Goal: Task Accomplishment & Management: Use online tool/utility

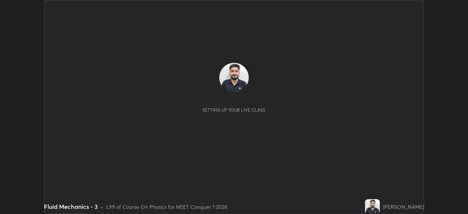
scroll to position [214, 468]
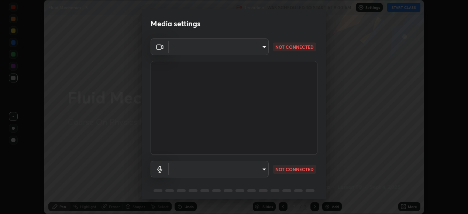
type input "6c2cbd707de14d6f22ad6aa38dcece7be3c4addb00b53b9d4bb55d2e14cdbb5a"
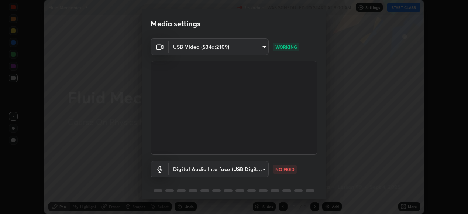
click at [262, 168] on body "Erase all Fluid Mechanics - 3 Recording WAS SCHEDULED TO START AT 9:00 AM Setti…" at bounding box center [234, 107] width 468 height 214
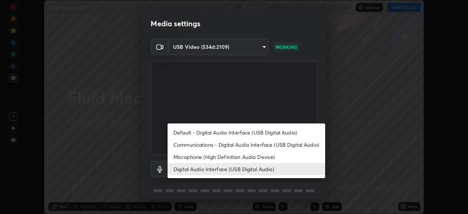
click at [255, 157] on li "Microphone (High Definition Audio Device)" at bounding box center [247, 157] width 158 height 12
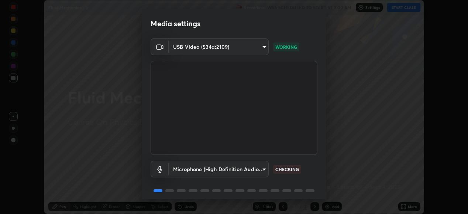
click at [254, 172] on body "Erase all Fluid Mechanics - 3 Recording WAS SCHEDULED TO START AT 9:00 AM Setti…" at bounding box center [234, 107] width 468 height 214
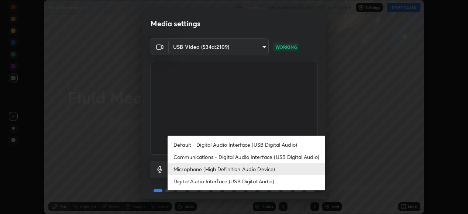
click at [252, 180] on li "Digital Audio Interface (USB Digital Audio)" at bounding box center [247, 181] width 158 height 12
type input "c108463416e0f654911d3f2d5d8dc70540b561df972e8d28c90434f423b2e045"
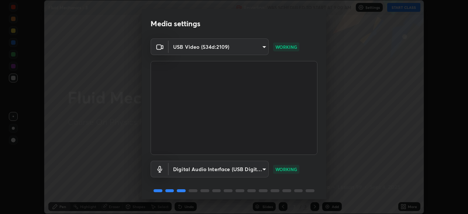
scroll to position [28, 0]
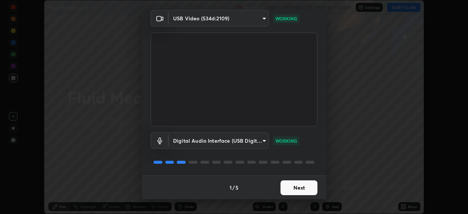
click at [302, 183] on button "Next" at bounding box center [299, 187] width 37 height 15
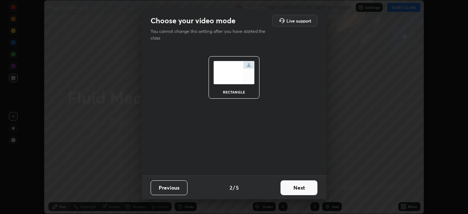
click at [300, 184] on button "Next" at bounding box center [299, 187] width 37 height 15
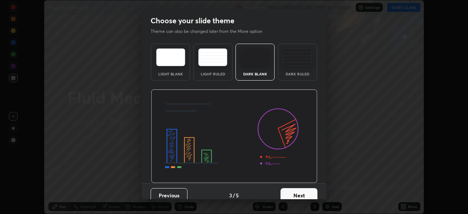
click at [305, 189] on button "Next" at bounding box center [299, 195] width 37 height 15
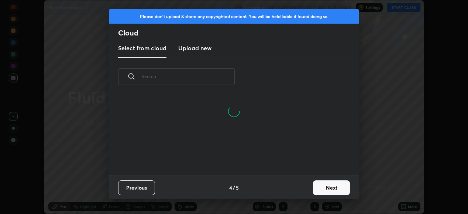
click at [329, 186] on button "Next" at bounding box center [331, 187] width 37 height 15
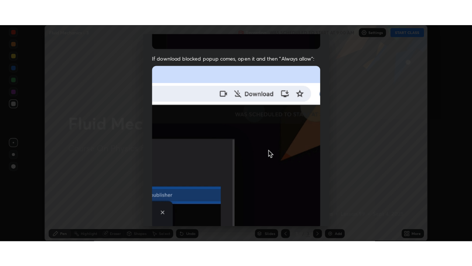
scroll to position [179, 0]
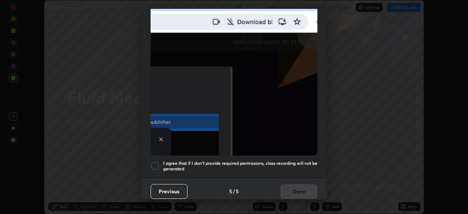
click at [290, 161] on h5 "I agree that if I don't provide required permissions, class recording will not …" at bounding box center [240, 165] width 154 height 11
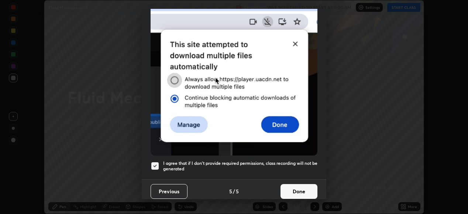
click at [298, 193] on button "Done" at bounding box center [299, 191] width 37 height 15
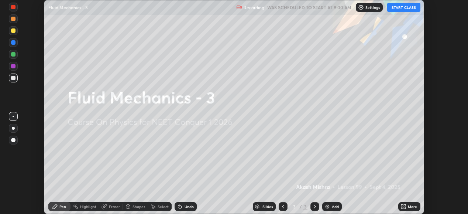
click at [404, 207] on icon at bounding box center [405, 208] width 2 height 2
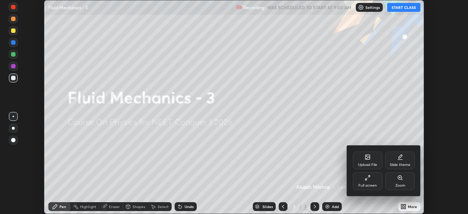
click at [365, 182] on div "Full screen" at bounding box center [368, 181] width 30 height 18
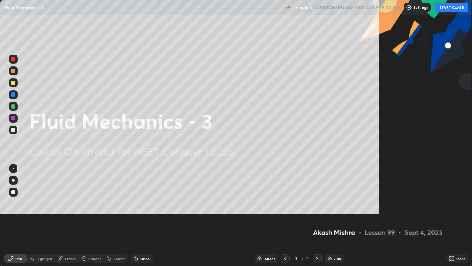
scroll to position [266, 472]
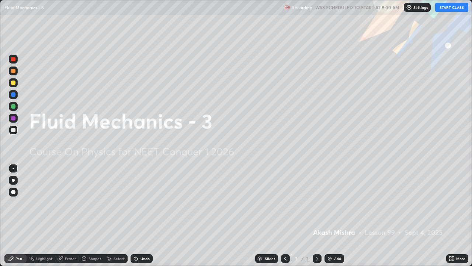
click at [448, 9] on button "START CLASS" at bounding box center [452, 7] width 33 height 9
click at [333, 213] on div "Add" at bounding box center [335, 258] width 20 height 9
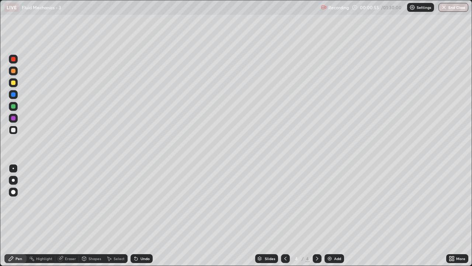
click at [14, 133] on div at bounding box center [13, 129] width 9 height 9
click at [141, 213] on div "Undo" at bounding box center [145, 259] width 9 height 4
click at [15, 83] on div at bounding box center [13, 82] width 4 height 4
click at [15, 108] on div at bounding box center [13, 106] width 9 height 9
click at [14, 119] on div at bounding box center [13, 118] width 4 height 4
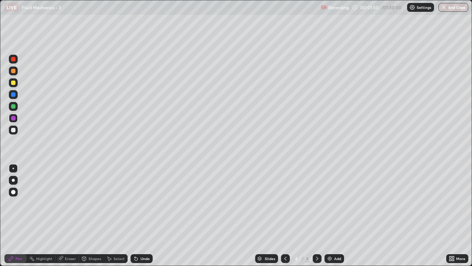
click at [140, 213] on div "Undo" at bounding box center [142, 258] width 22 height 9
click at [144, 213] on div "Undo" at bounding box center [142, 258] width 22 height 9
click at [144, 213] on div "Undo" at bounding box center [145, 259] width 9 height 4
click at [149, 213] on div "Undo" at bounding box center [142, 258] width 22 height 9
click at [148, 213] on div "Undo" at bounding box center [145, 259] width 9 height 4
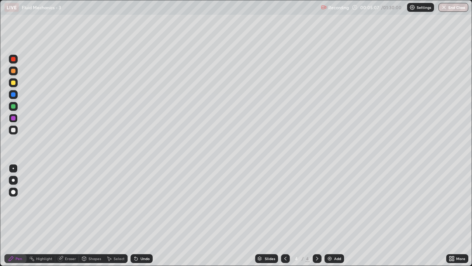
click at [13, 108] on div at bounding box center [13, 106] width 4 height 4
click at [13, 84] on div at bounding box center [13, 82] width 4 height 4
click at [140, 213] on div "Undo" at bounding box center [142, 258] width 22 height 9
click at [141, 213] on div "Undo" at bounding box center [142, 258] width 22 height 9
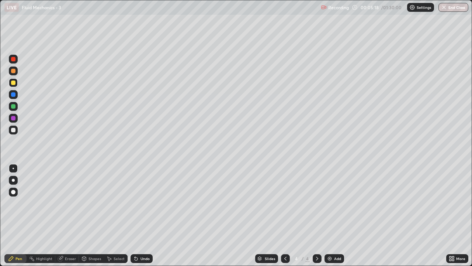
click at [139, 213] on div "Undo" at bounding box center [142, 258] width 22 height 9
click at [141, 213] on div "Undo" at bounding box center [145, 259] width 9 height 4
click at [15, 107] on div at bounding box center [13, 106] width 4 height 4
click at [14, 118] on div at bounding box center [13, 118] width 4 height 4
click at [13, 133] on div at bounding box center [13, 129] width 9 height 9
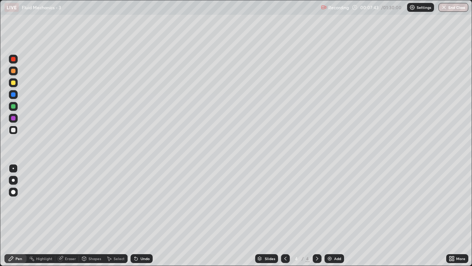
click at [147, 213] on div "Undo" at bounding box center [145, 259] width 9 height 4
click at [141, 213] on div "Undo" at bounding box center [145, 259] width 9 height 4
click at [317, 213] on div at bounding box center [317, 258] width 9 height 9
click at [333, 213] on div "Add" at bounding box center [335, 258] width 20 height 9
click at [145, 213] on div "Undo" at bounding box center [145, 259] width 9 height 4
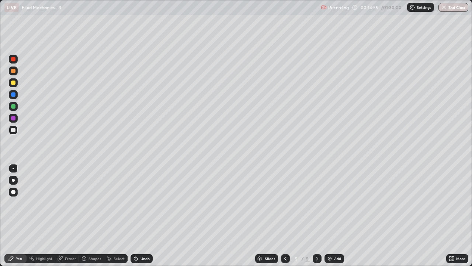
click at [15, 131] on div at bounding box center [13, 130] width 4 height 4
click at [140, 213] on div "Undo" at bounding box center [140, 258] width 25 height 15
click at [13, 83] on div at bounding box center [13, 82] width 4 height 4
click at [14, 84] on div at bounding box center [13, 82] width 4 height 4
click at [334, 213] on div "Add" at bounding box center [337, 259] width 7 height 4
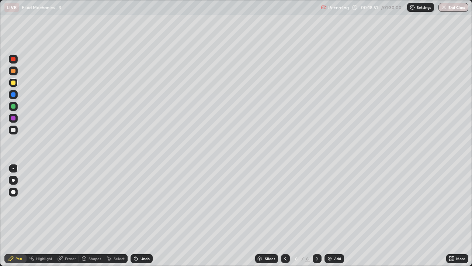
click at [90, 213] on div "Shapes" at bounding box center [95, 259] width 13 height 4
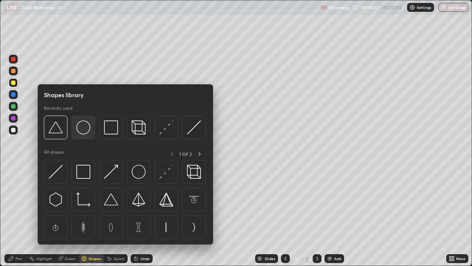
click at [83, 129] on img at bounding box center [83, 127] width 14 height 14
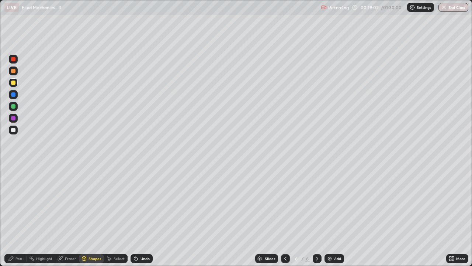
click at [92, 213] on div "Shapes" at bounding box center [95, 259] width 13 height 4
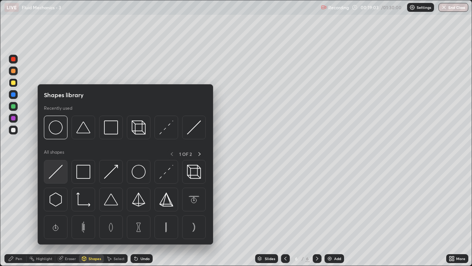
click at [56, 172] on img at bounding box center [56, 172] width 14 height 14
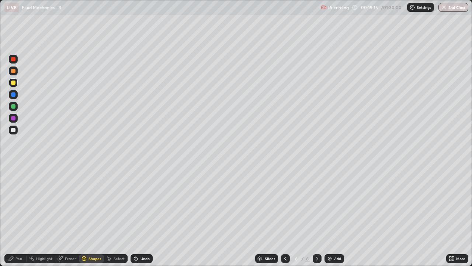
click at [90, 213] on div "Shapes" at bounding box center [95, 259] width 13 height 4
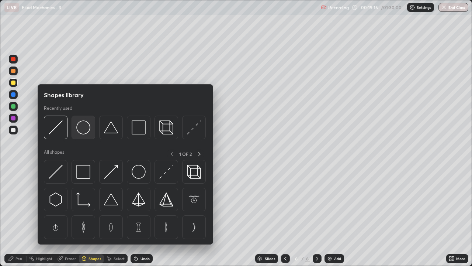
click at [85, 130] on img at bounding box center [83, 127] width 14 height 14
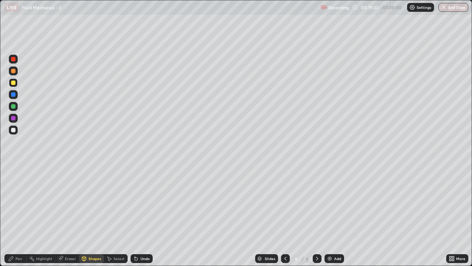
click at [87, 213] on div "Shapes" at bounding box center [91, 258] width 25 height 9
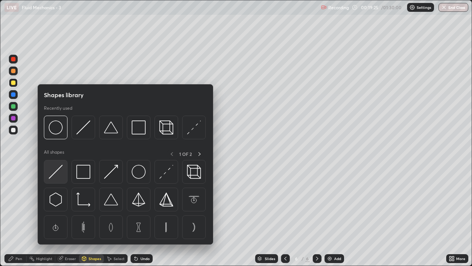
click at [59, 169] on img at bounding box center [56, 172] width 14 height 14
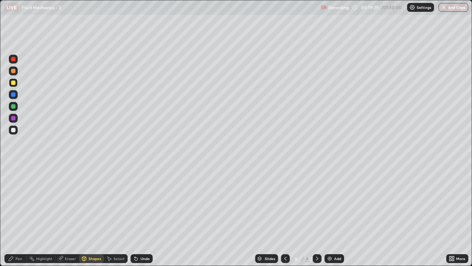
click at [20, 213] on div "Pen" at bounding box center [19, 259] width 7 height 4
click at [14, 130] on div at bounding box center [13, 130] width 4 height 4
click at [16, 106] on div at bounding box center [13, 106] width 9 height 9
click at [141, 213] on div "Undo" at bounding box center [145, 259] width 9 height 4
click at [146, 213] on div "Undo" at bounding box center [145, 259] width 9 height 4
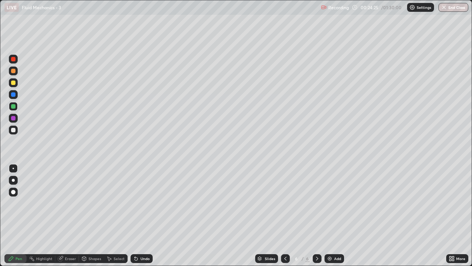
click at [144, 213] on div "Undo" at bounding box center [145, 259] width 9 height 4
click at [67, 213] on div "Eraser" at bounding box center [70, 259] width 11 height 4
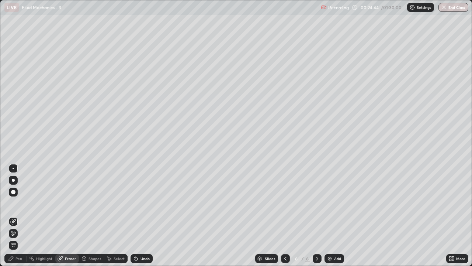
click at [15, 213] on div "Pen" at bounding box center [15, 258] width 22 height 9
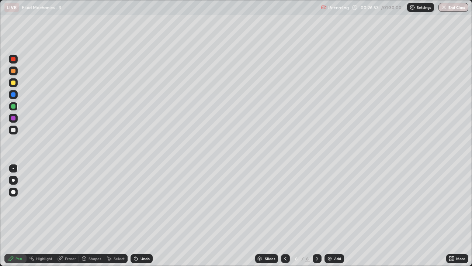
click at [334, 213] on div "Add" at bounding box center [337, 259] width 7 height 4
click at [15, 128] on div at bounding box center [13, 130] width 4 height 4
click at [92, 213] on div "Shapes" at bounding box center [95, 259] width 13 height 4
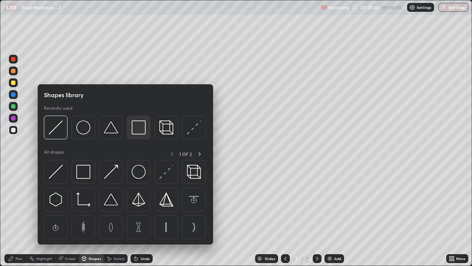
click at [135, 131] on img at bounding box center [139, 127] width 14 height 14
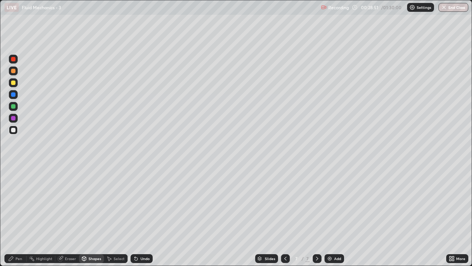
click at [67, 213] on div "Eraser" at bounding box center [70, 259] width 11 height 4
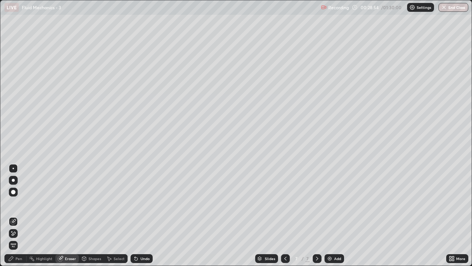
click at [94, 213] on div "Shapes" at bounding box center [95, 259] width 13 height 4
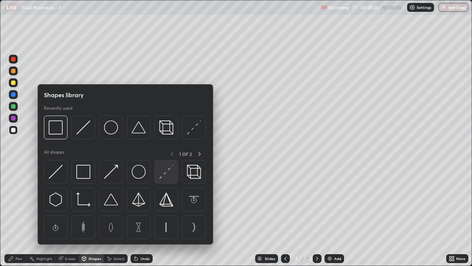
click at [165, 171] on img at bounding box center [166, 172] width 14 height 14
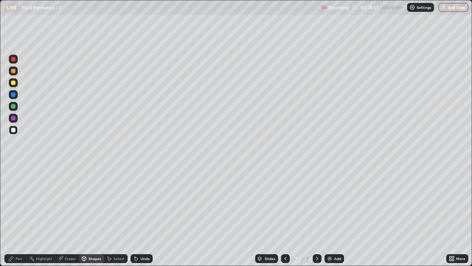
click at [15, 85] on div at bounding box center [13, 82] width 9 height 9
click at [15, 109] on div at bounding box center [13, 106] width 9 height 9
click at [15, 83] on div at bounding box center [13, 82] width 4 height 4
click at [138, 213] on div "Undo" at bounding box center [142, 258] width 22 height 9
click at [16, 213] on div "Pen" at bounding box center [19, 259] width 7 height 4
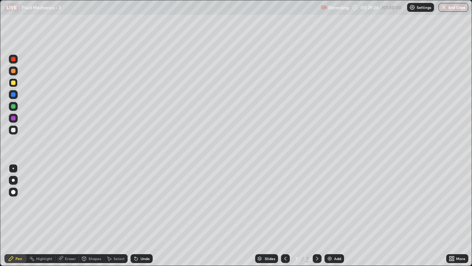
click at [14, 108] on div at bounding box center [13, 106] width 4 height 4
click at [13, 96] on div at bounding box center [13, 94] width 4 height 4
click at [15, 131] on div at bounding box center [13, 130] width 4 height 4
click at [14, 71] on div at bounding box center [13, 71] width 4 height 4
click at [141, 213] on div "Undo" at bounding box center [145, 259] width 9 height 4
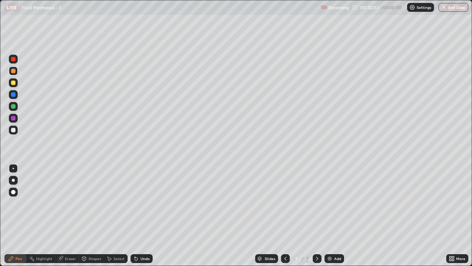
click at [13, 83] on div at bounding box center [13, 82] width 4 height 4
click at [16, 109] on div at bounding box center [13, 106] width 9 height 9
click at [141, 213] on div "Undo" at bounding box center [142, 258] width 22 height 9
click at [138, 213] on div "Undo" at bounding box center [142, 258] width 22 height 9
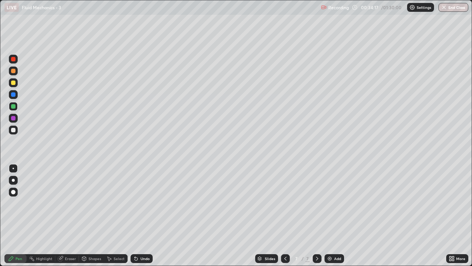
click at [70, 213] on div "Eraser" at bounding box center [70, 259] width 11 height 4
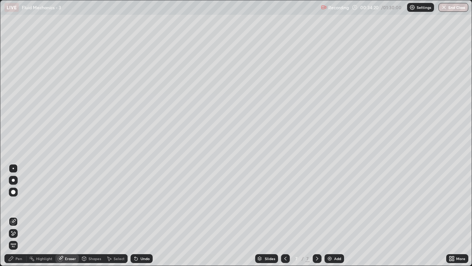
click at [21, 213] on div "Pen" at bounding box center [19, 259] width 7 height 4
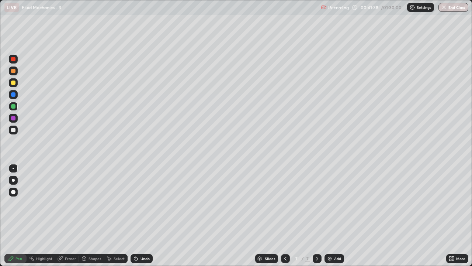
click at [333, 213] on div "Add" at bounding box center [335, 258] width 20 height 9
click at [17, 83] on div at bounding box center [13, 82] width 9 height 9
click at [14, 133] on div at bounding box center [13, 129] width 9 height 9
click at [141, 213] on div "Undo" at bounding box center [145, 259] width 9 height 4
click at [15, 85] on div at bounding box center [13, 82] width 4 height 4
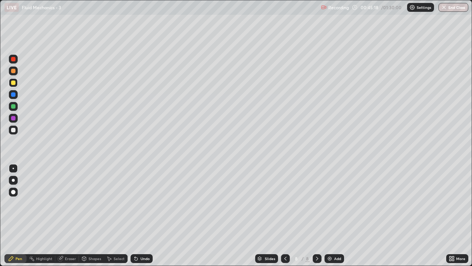
click at [140, 213] on div "Undo" at bounding box center [142, 258] width 22 height 9
click at [13, 130] on div at bounding box center [13, 130] width 4 height 4
click at [138, 213] on div "Undo" at bounding box center [142, 258] width 22 height 9
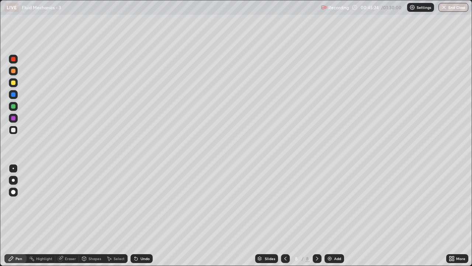
click at [139, 213] on div "Undo" at bounding box center [142, 258] width 22 height 9
click at [14, 83] on div at bounding box center [13, 82] width 4 height 4
click at [15, 71] on div at bounding box center [13, 71] width 4 height 4
click at [14, 85] on div at bounding box center [13, 82] width 9 height 9
click at [14, 72] on div at bounding box center [13, 71] width 4 height 4
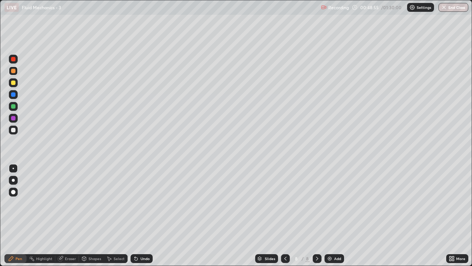
click at [332, 213] on img at bounding box center [330, 258] width 6 height 6
click at [15, 130] on div at bounding box center [13, 130] width 4 height 4
click at [16, 131] on div at bounding box center [13, 129] width 9 height 9
click at [15, 82] on div at bounding box center [13, 82] width 4 height 4
click at [141, 213] on div "Undo" at bounding box center [145, 259] width 9 height 4
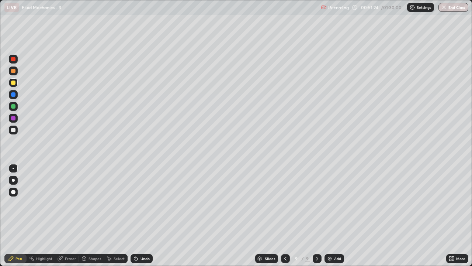
click at [140, 213] on div "Undo" at bounding box center [142, 258] width 22 height 9
click at [136, 213] on div "Undo" at bounding box center [142, 258] width 22 height 9
click at [15, 131] on div at bounding box center [13, 130] width 4 height 4
click at [138, 213] on div "Undo" at bounding box center [142, 258] width 22 height 9
click at [333, 213] on div "Add" at bounding box center [335, 258] width 20 height 9
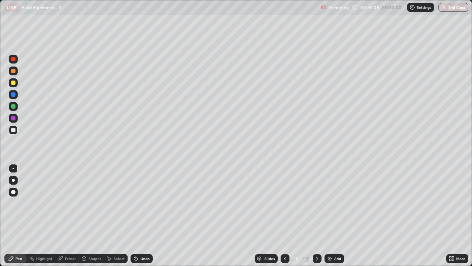
click at [17, 129] on div at bounding box center [13, 129] width 9 height 9
click at [17, 83] on div at bounding box center [13, 82] width 9 height 9
click at [140, 213] on div "Undo" at bounding box center [142, 258] width 22 height 9
click at [12, 129] on div at bounding box center [13, 130] width 4 height 4
click at [143, 213] on div "Undo" at bounding box center [145, 259] width 9 height 4
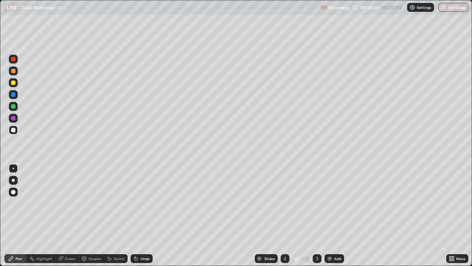
click at [142, 213] on div "Undo" at bounding box center [142, 258] width 22 height 9
click at [14, 107] on div at bounding box center [13, 106] width 4 height 4
click at [15, 85] on div at bounding box center [13, 82] width 9 height 9
click at [12, 107] on div at bounding box center [13, 106] width 4 height 4
click at [14, 71] on div at bounding box center [13, 71] width 4 height 4
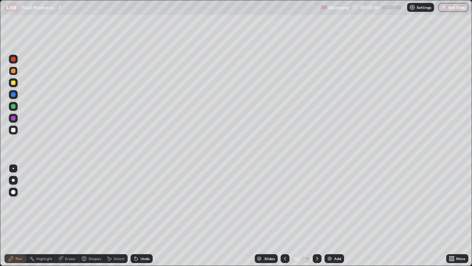
click at [140, 213] on div "Undo" at bounding box center [142, 258] width 22 height 9
click at [14, 96] on div at bounding box center [13, 94] width 4 height 4
click at [13, 107] on div at bounding box center [13, 106] width 4 height 4
click at [13, 132] on div at bounding box center [13, 130] width 4 height 4
click at [139, 213] on div "Undo" at bounding box center [142, 258] width 22 height 9
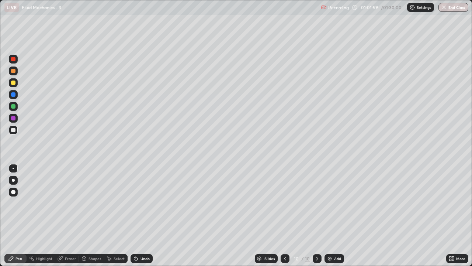
click at [139, 213] on div "Undo" at bounding box center [142, 258] width 22 height 9
click at [138, 213] on icon at bounding box center [136, 258] width 6 height 6
click at [15, 108] on div at bounding box center [13, 106] width 9 height 9
click at [143, 213] on div "Undo" at bounding box center [145, 259] width 9 height 4
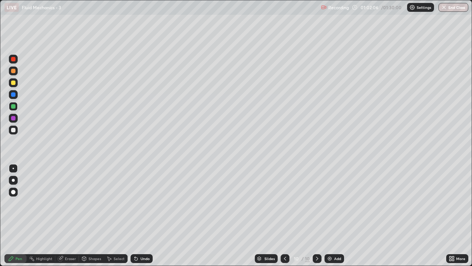
click at [141, 213] on div "Undo" at bounding box center [145, 259] width 9 height 4
click at [138, 213] on icon at bounding box center [136, 258] width 6 height 6
click at [14, 83] on div at bounding box center [13, 82] width 4 height 4
click at [16, 133] on div at bounding box center [13, 129] width 9 height 9
click at [332, 213] on div "Add" at bounding box center [335, 258] width 20 height 9
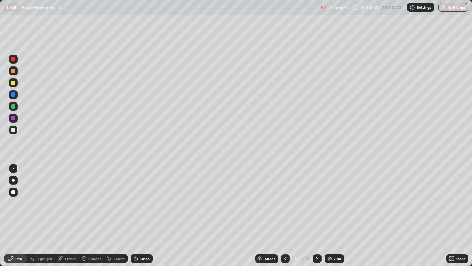
click at [93, 213] on div "Shapes" at bounding box center [95, 259] width 13 height 4
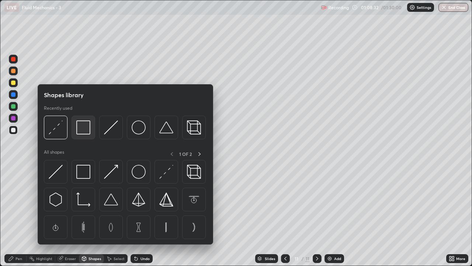
click at [82, 127] on img at bounding box center [83, 127] width 14 height 14
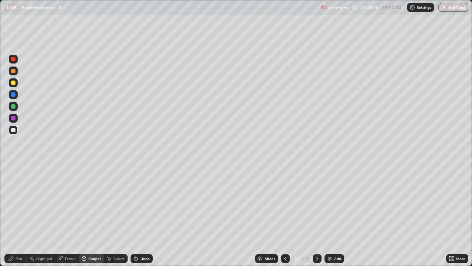
click at [66, 213] on div "Eraser" at bounding box center [67, 258] width 24 height 9
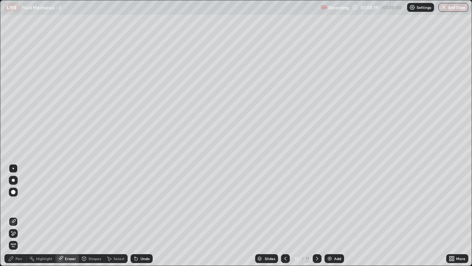
click at [95, 213] on div "Shapes" at bounding box center [95, 259] width 13 height 4
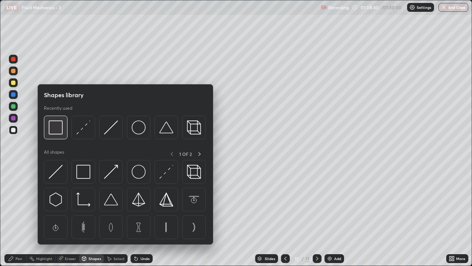
click at [59, 128] on img at bounding box center [56, 127] width 14 height 14
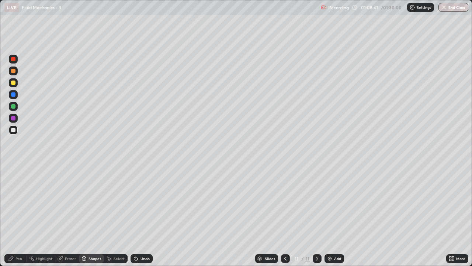
click at [13, 84] on div at bounding box center [13, 82] width 4 height 4
click at [18, 213] on div "Pen" at bounding box center [19, 259] width 7 height 4
click at [14, 129] on div at bounding box center [13, 130] width 4 height 4
click at [13, 83] on div at bounding box center [13, 82] width 4 height 4
click at [13, 107] on div at bounding box center [13, 106] width 4 height 4
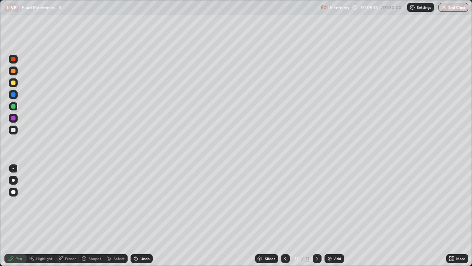
click at [63, 213] on icon at bounding box center [61, 258] width 6 height 6
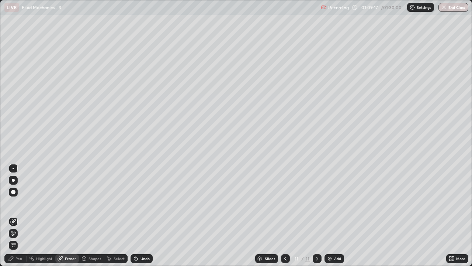
click at [17, 213] on div "Pen" at bounding box center [19, 259] width 7 height 4
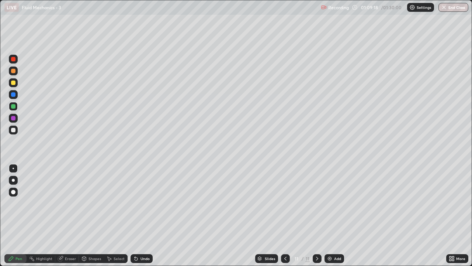
click at [14, 119] on div at bounding box center [13, 118] width 4 height 4
click at [13, 106] on div at bounding box center [13, 106] width 4 height 4
click at [14, 83] on div at bounding box center [13, 82] width 4 height 4
click at [16, 130] on div at bounding box center [13, 129] width 9 height 9
click at [144, 213] on div "Undo" at bounding box center [145, 259] width 9 height 4
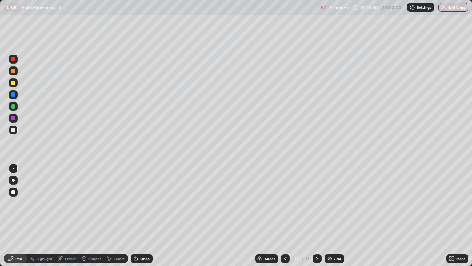
click at [334, 213] on div "Add" at bounding box center [335, 258] width 20 height 9
click at [89, 213] on div "Shapes" at bounding box center [95, 259] width 13 height 4
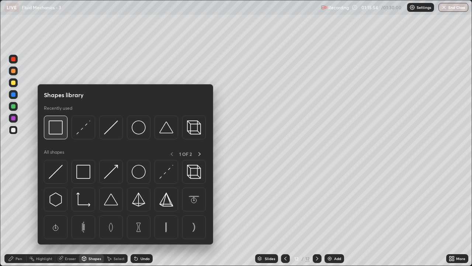
click at [60, 127] on img at bounding box center [56, 127] width 14 height 14
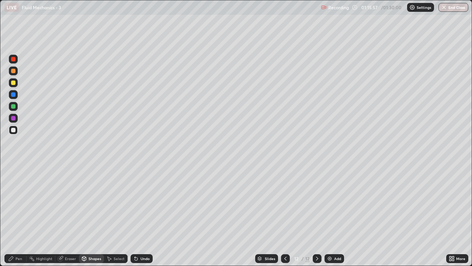
click at [94, 213] on div "Shapes" at bounding box center [95, 259] width 13 height 4
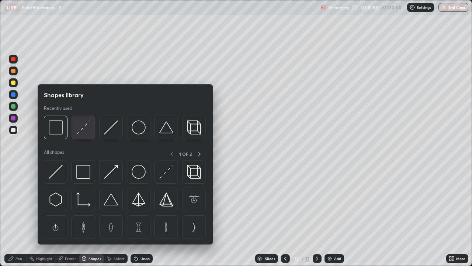
click at [84, 127] on img at bounding box center [83, 127] width 14 height 14
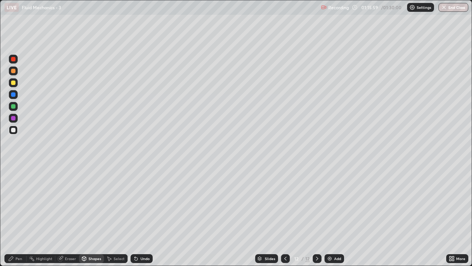
click at [14, 83] on div at bounding box center [13, 82] width 4 height 4
click at [21, 213] on div "Pen" at bounding box center [19, 259] width 7 height 4
click at [14, 83] on div at bounding box center [13, 82] width 4 height 4
click at [142, 213] on div "Undo" at bounding box center [145, 259] width 9 height 4
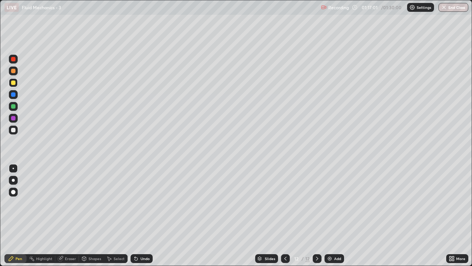
click at [14, 106] on div at bounding box center [13, 106] width 4 height 4
click at [141, 213] on div "Undo" at bounding box center [145, 259] width 9 height 4
click at [139, 213] on div "Undo" at bounding box center [142, 258] width 22 height 9
click at [141, 213] on div "Undo" at bounding box center [145, 259] width 9 height 4
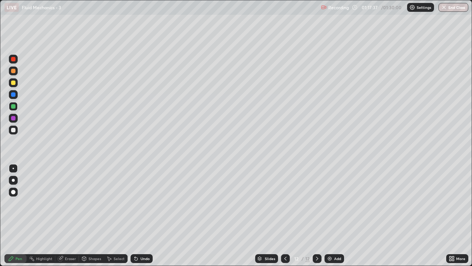
click at [147, 213] on div "Undo" at bounding box center [145, 259] width 9 height 4
click at [142, 213] on div "Undo" at bounding box center [142, 258] width 22 height 9
click at [339, 213] on div "Add" at bounding box center [337, 259] width 7 height 4
click at [15, 132] on div at bounding box center [13, 129] width 9 height 9
click at [91, 213] on div "Shapes" at bounding box center [95, 259] width 13 height 4
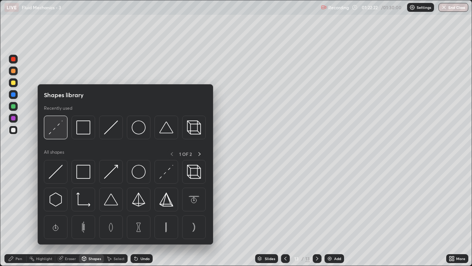
click at [56, 126] on img at bounding box center [56, 127] width 14 height 14
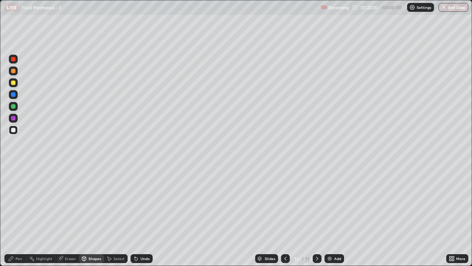
click at [20, 213] on div "Pen" at bounding box center [15, 258] width 22 height 9
click at [89, 213] on div "Shapes" at bounding box center [95, 259] width 13 height 4
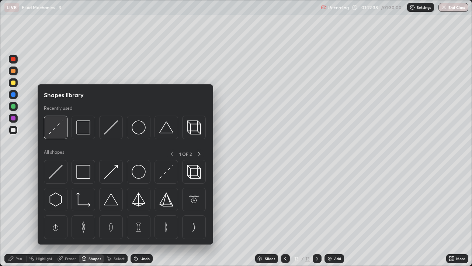
click at [54, 128] on img at bounding box center [56, 127] width 14 height 14
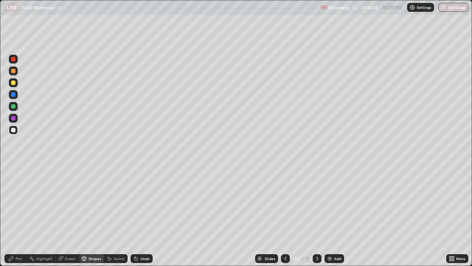
click at [92, 213] on div "Shapes" at bounding box center [95, 259] width 13 height 4
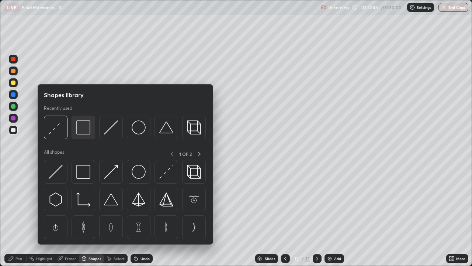
click at [85, 130] on img at bounding box center [83, 127] width 14 height 14
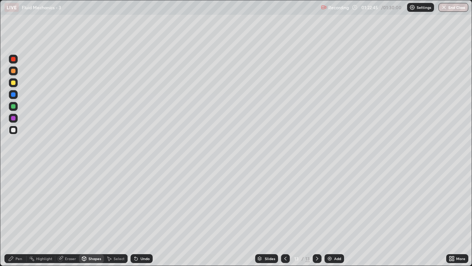
click at [14, 84] on div at bounding box center [13, 82] width 4 height 4
click at [92, 213] on div "Shapes" at bounding box center [95, 259] width 13 height 4
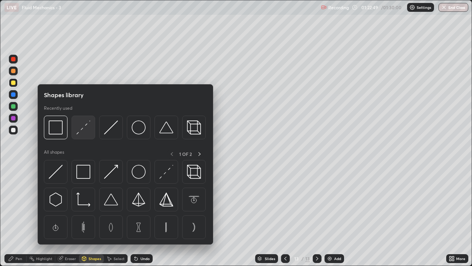
click at [81, 131] on img at bounding box center [83, 127] width 14 height 14
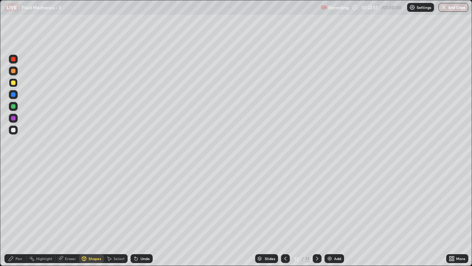
click at [141, 213] on div "Undo" at bounding box center [142, 258] width 22 height 9
click at [14, 130] on div at bounding box center [13, 130] width 4 height 4
click at [14, 83] on div at bounding box center [13, 82] width 4 height 4
click at [145, 213] on div "Undo" at bounding box center [142, 258] width 22 height 9
click at [21, 213] on div "Pen" at bounding box center [19, 259] width 7 height 4
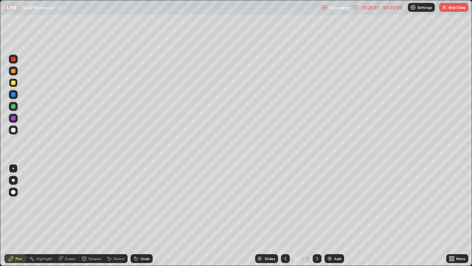
click at [448, 8] on button "End Class" at bounding box center [454, 7] width 29 height 9
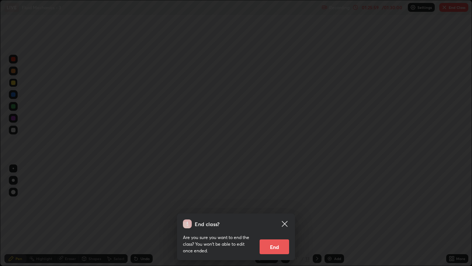
click at [278, 213] on button "End" at bounding box center [275, 246] width 30 height 15
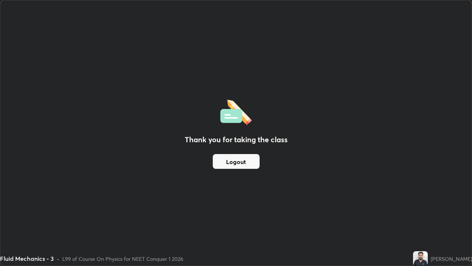
click at [221, 162] on button "Logout" at bounding box center [236, 161] width 47 height 15
